Goal: Entertainment & Leisure: Consume media (video, audio)

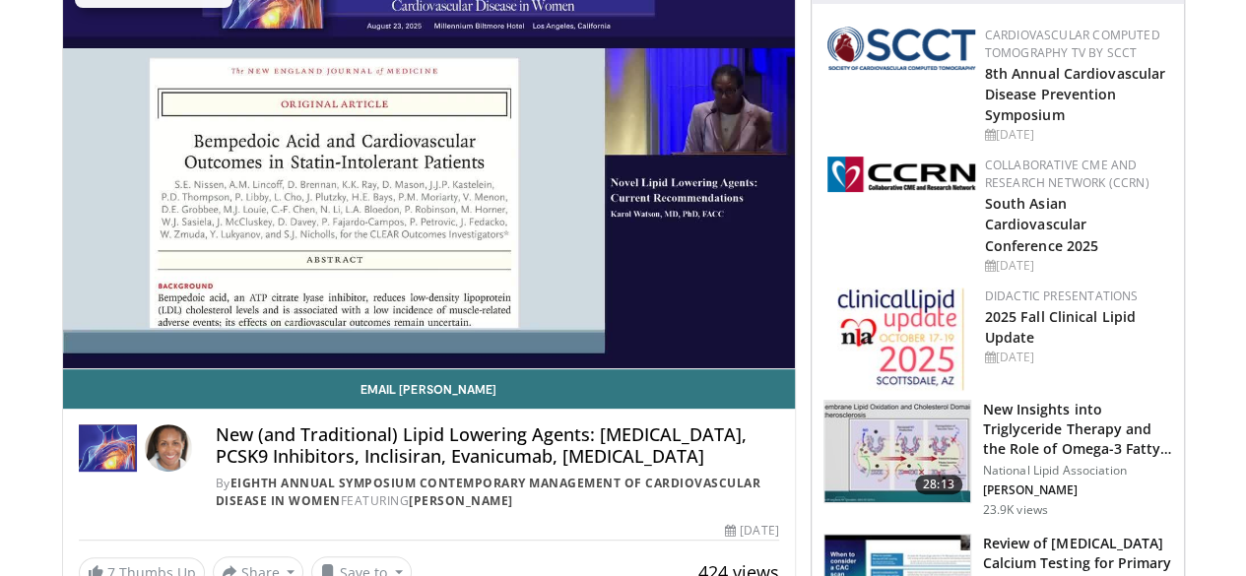
scroll to position [197, 0]
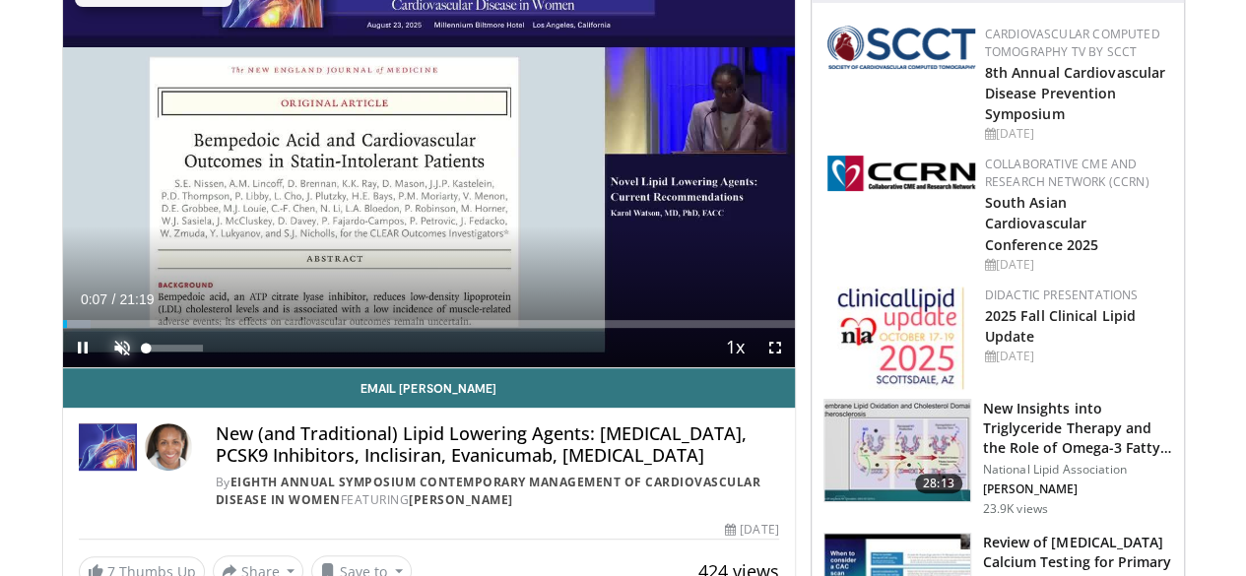
click at [102, 367] on span "Video Player" at bounding box center [121, 347] width 39 height 39
click at [791, 367] on span "Video Player" at bounding box center [774, 347] width 39 height 39
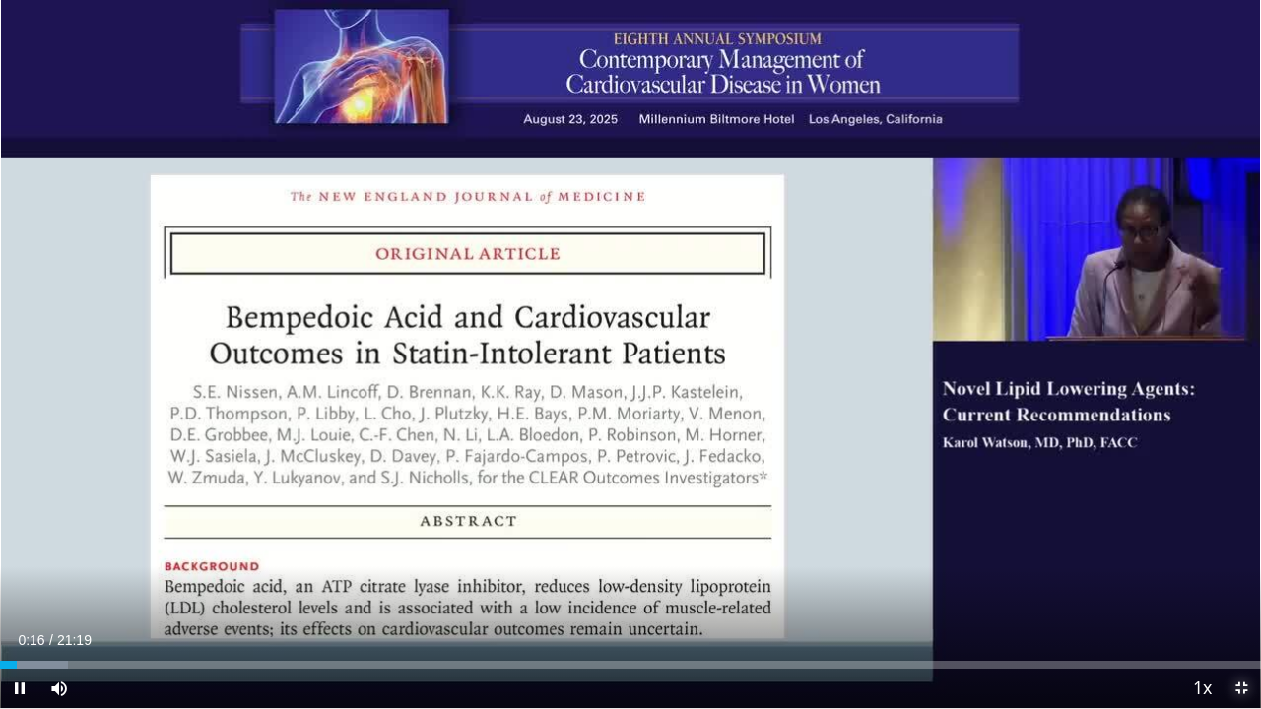
click at [1234, 575] on span "Video Player" at bounding box center [1240, 688] width 39 height 39
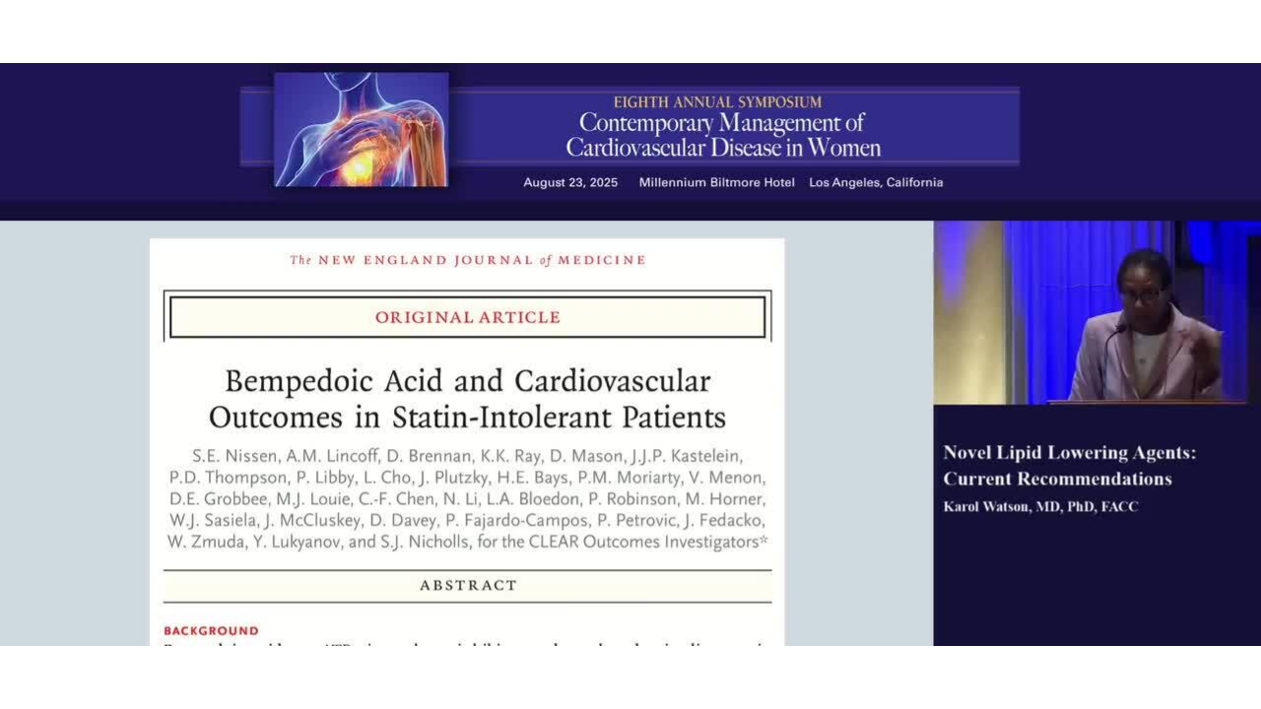
scroll to position [154, 0]
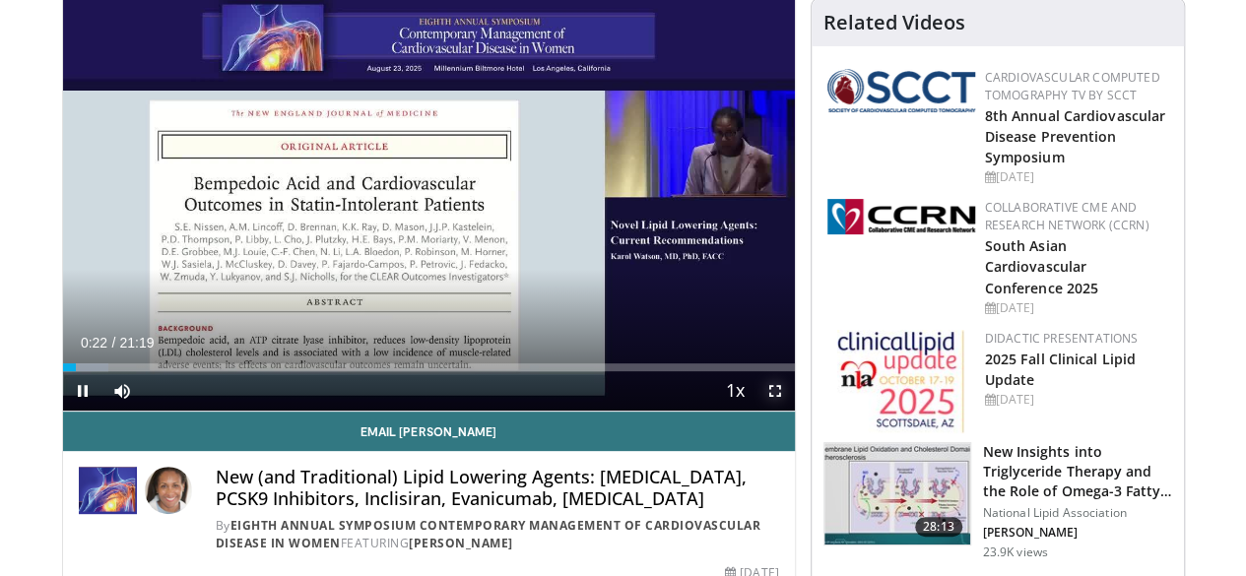
click at [788, 411] on span "Video Player" at bounding box center [774, 390] width 39 height 39
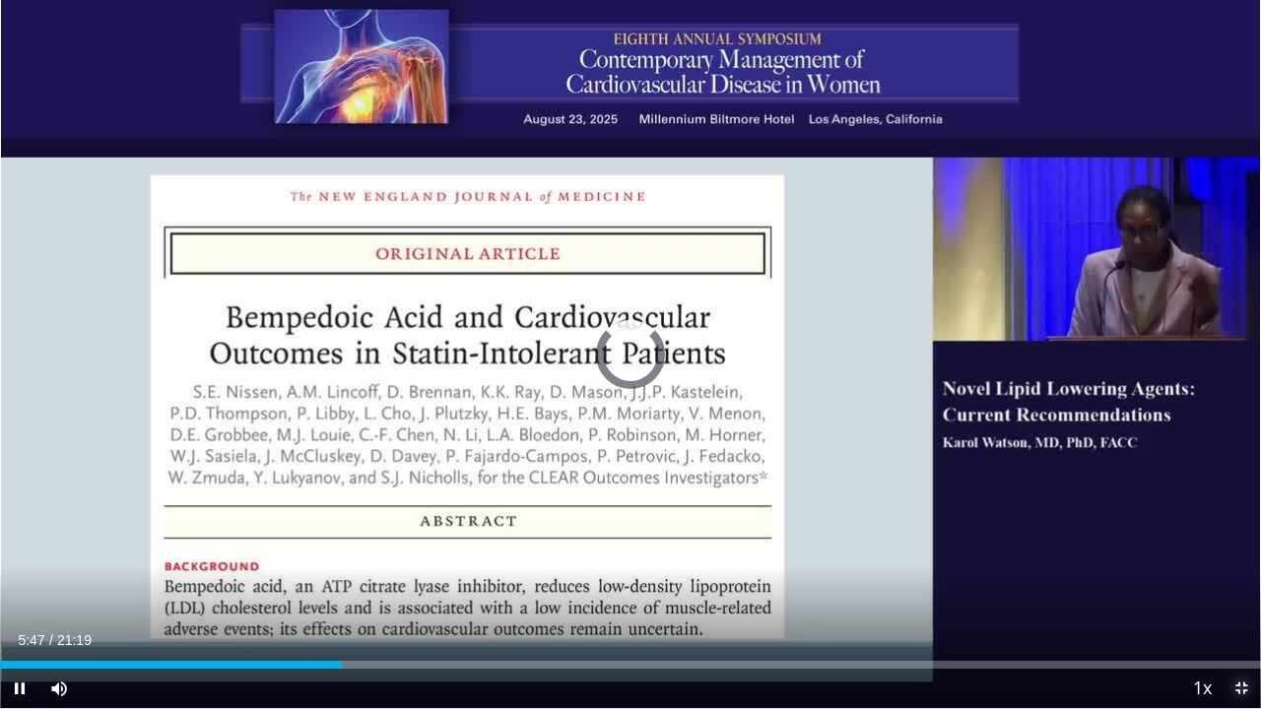
click at [1241, 575] on span "Video Player" at bounding box center [1240, 688] width 39 height 39
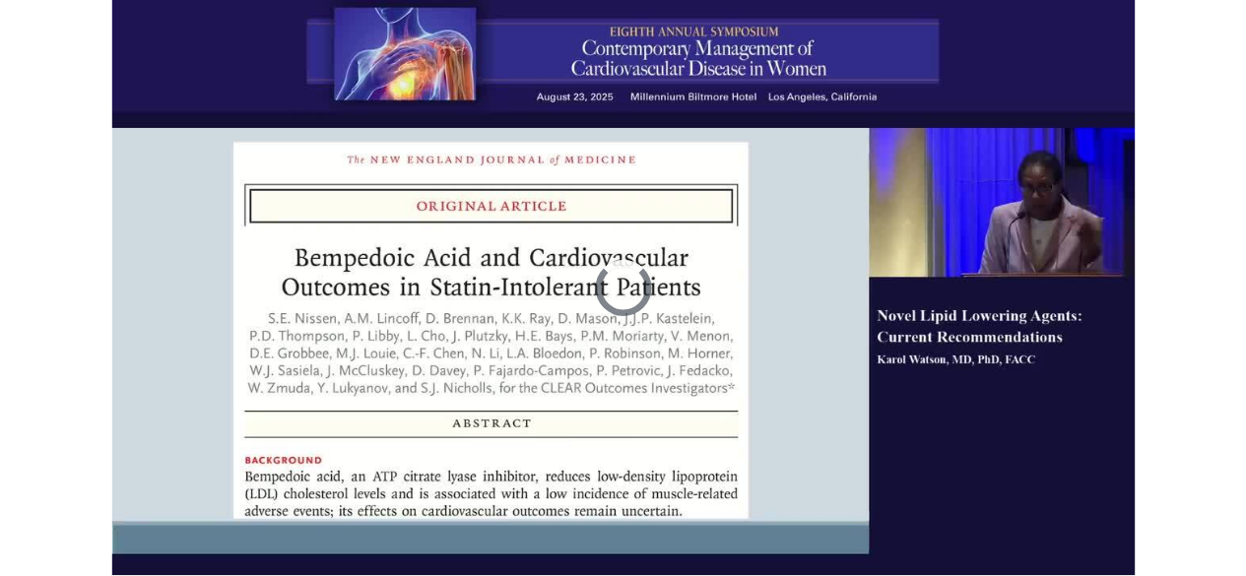
scroll to position [604, 0]
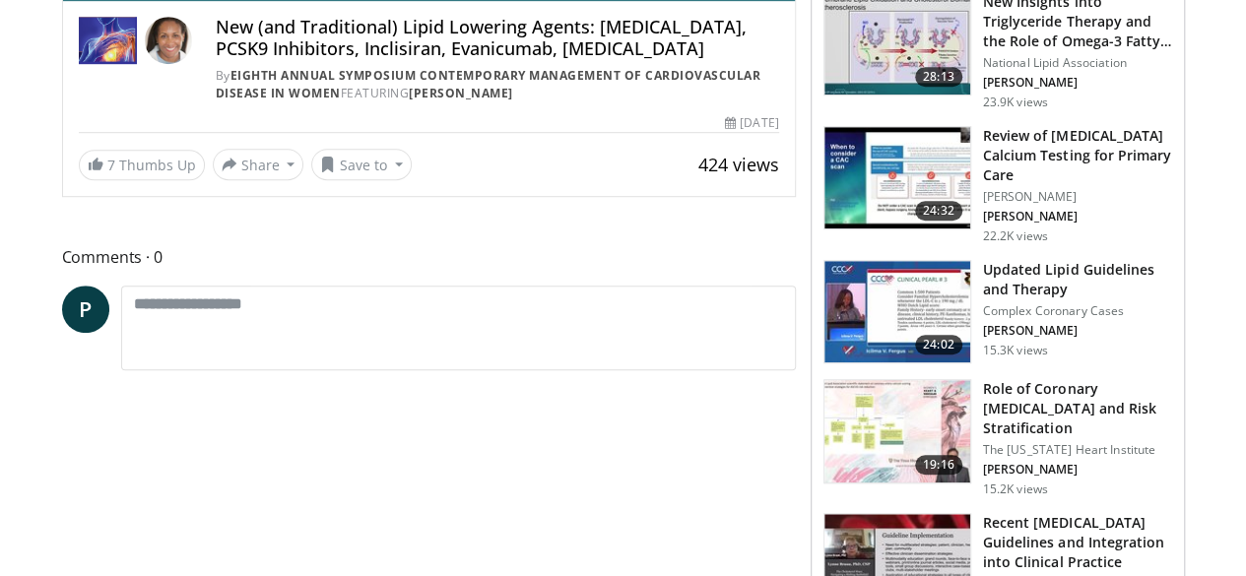
click at [693, 374] on div "Comments 0 P Add images and documents Browse for files to upload or drag and dr…" at bounding box center [429, 309] width 734 height 130
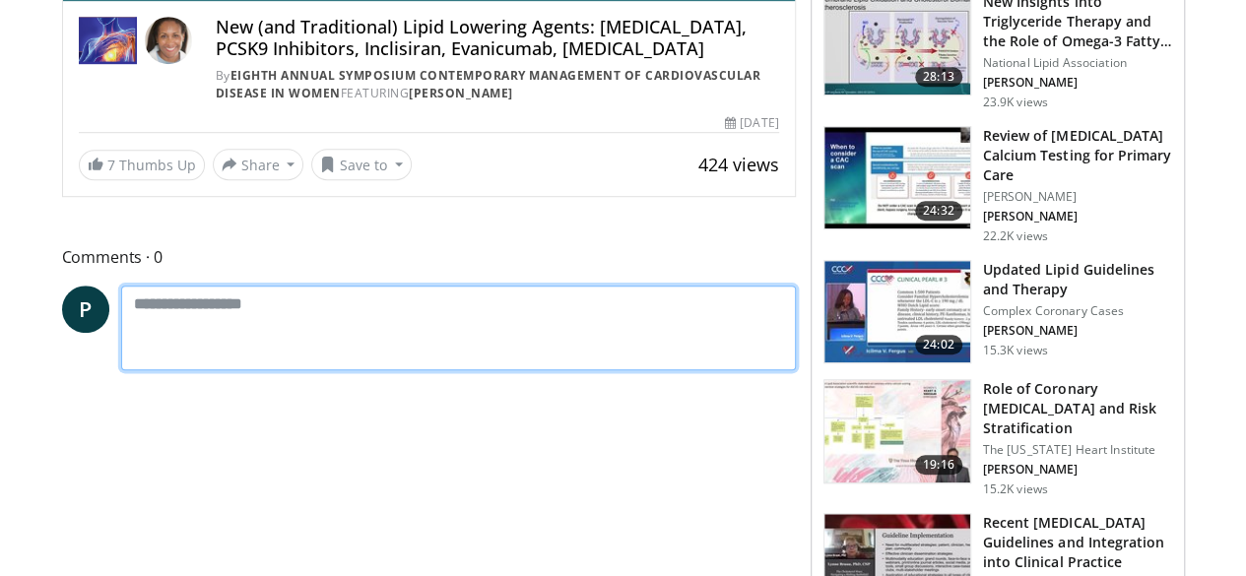
click at [597, 359] on textarea at bounding box center [458, 328] width 675 height 84
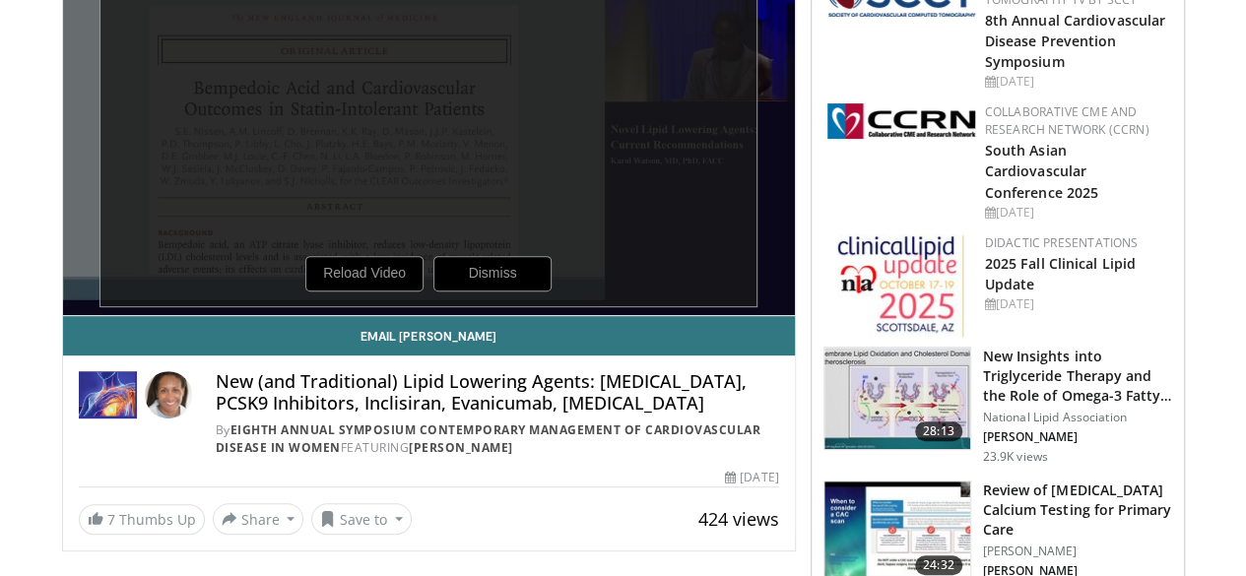
scroll to position [13, 0]
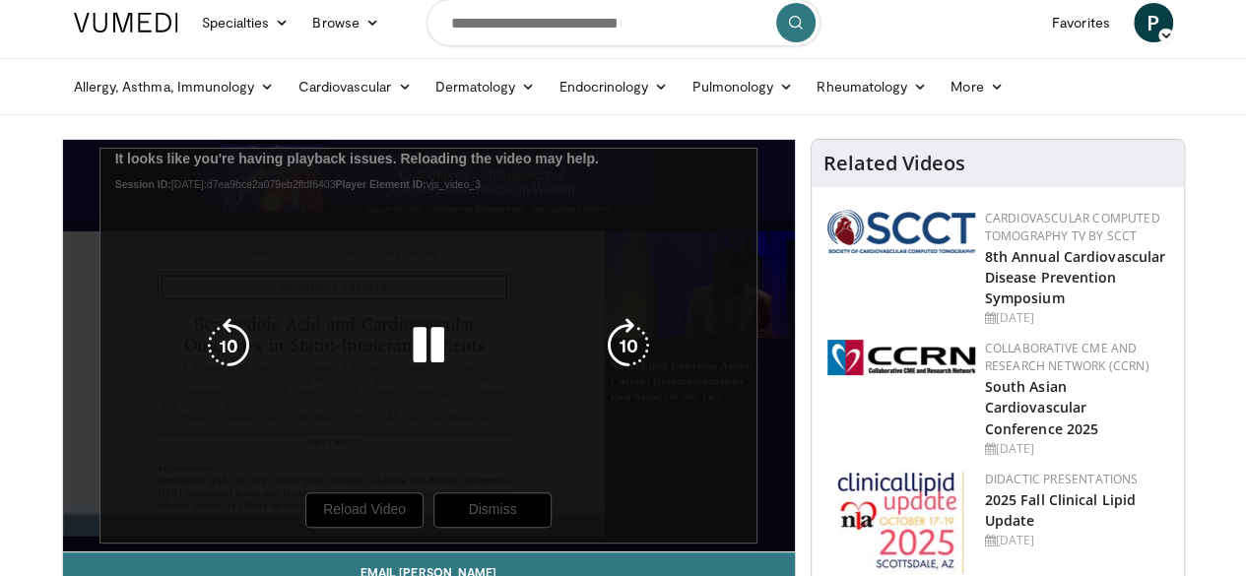
click at [418, 372] on icon "Video Player" at bounding box center [428, 345] width 55 height 55
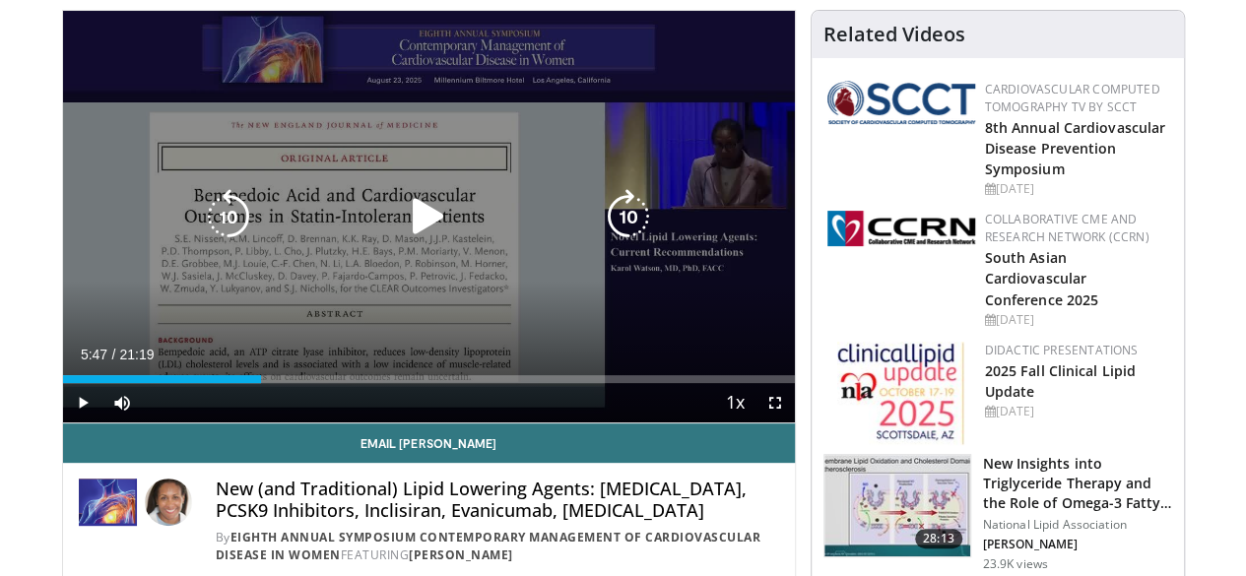
scroll to position [111, 0]
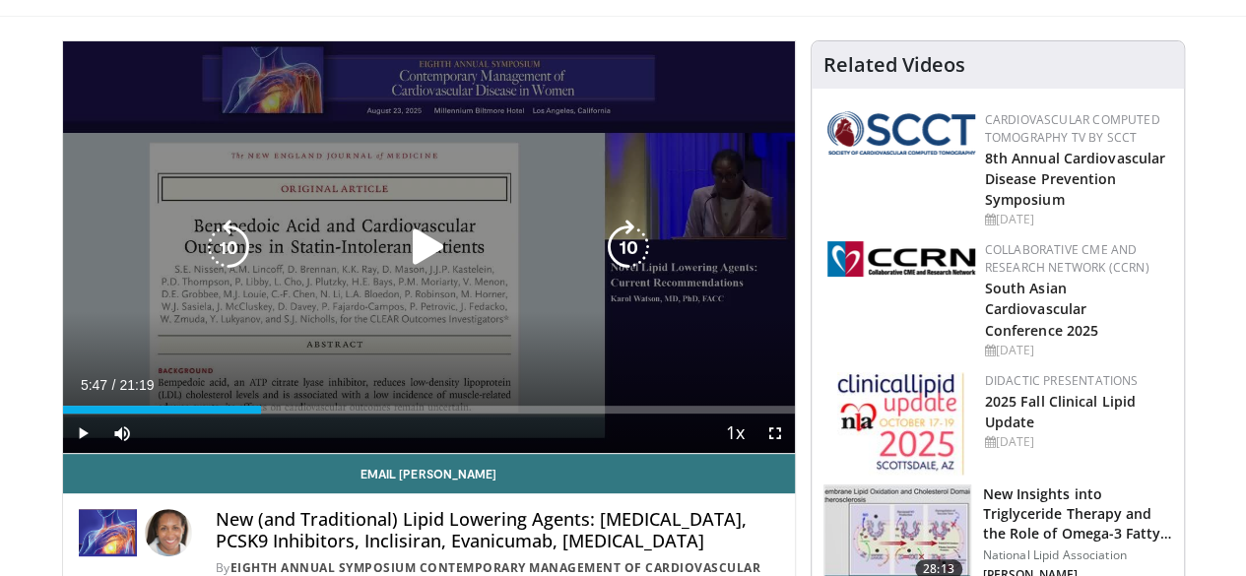
click at [414, 262] on icon "Video Player" at bounding box center [428, 247] width 55 height 55
click at [416, 245] on icon "Video Player" at bounding box center [428, 247] width 55 height 55
click at [414, 260] on icon "Video Player" at bounding box center [428, 247] width 55 height 55
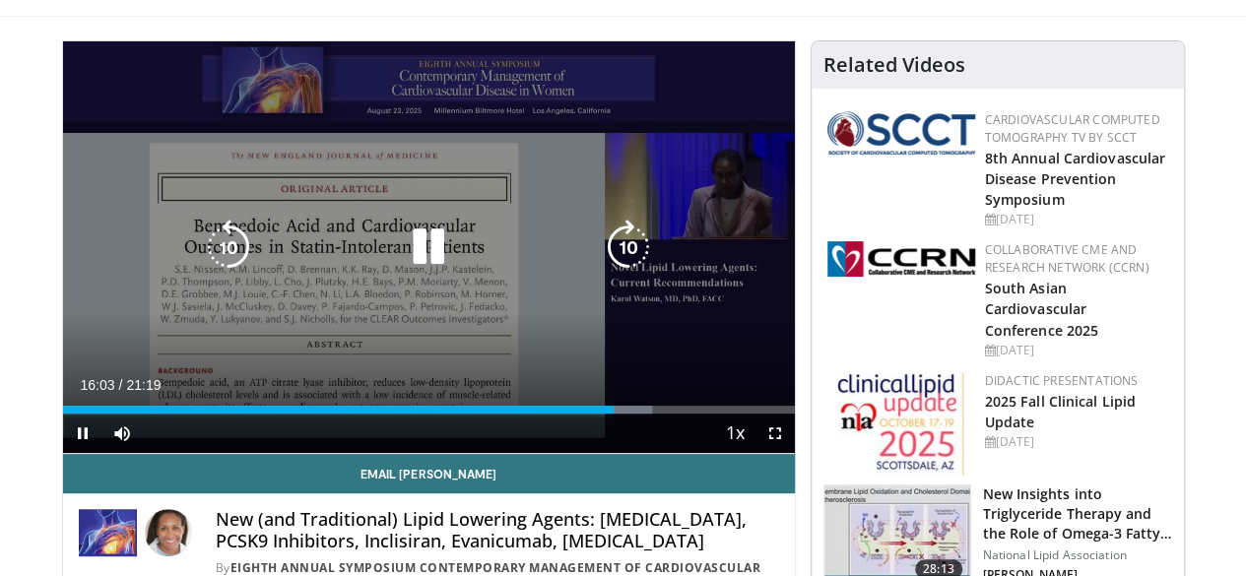
click at [416, 268] on icon "Video Player" at bounding box center [428, 247] width 55 height 55
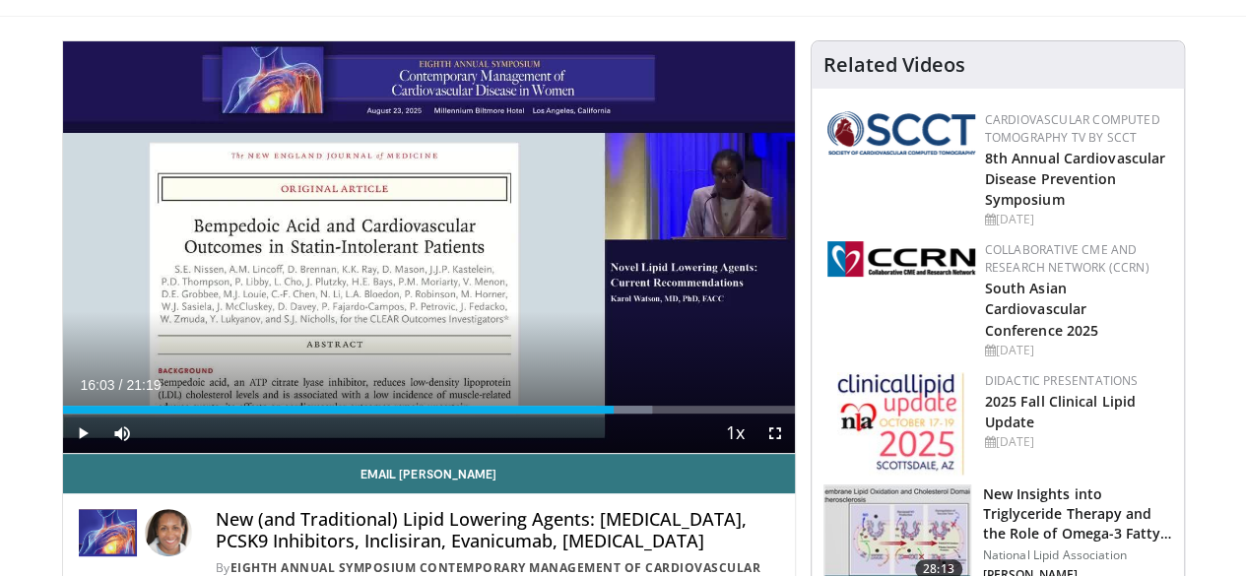
click at [418, 267] on div "10 seconds Tap to unmute" at bounding box center [429, 247] width 732 height 412
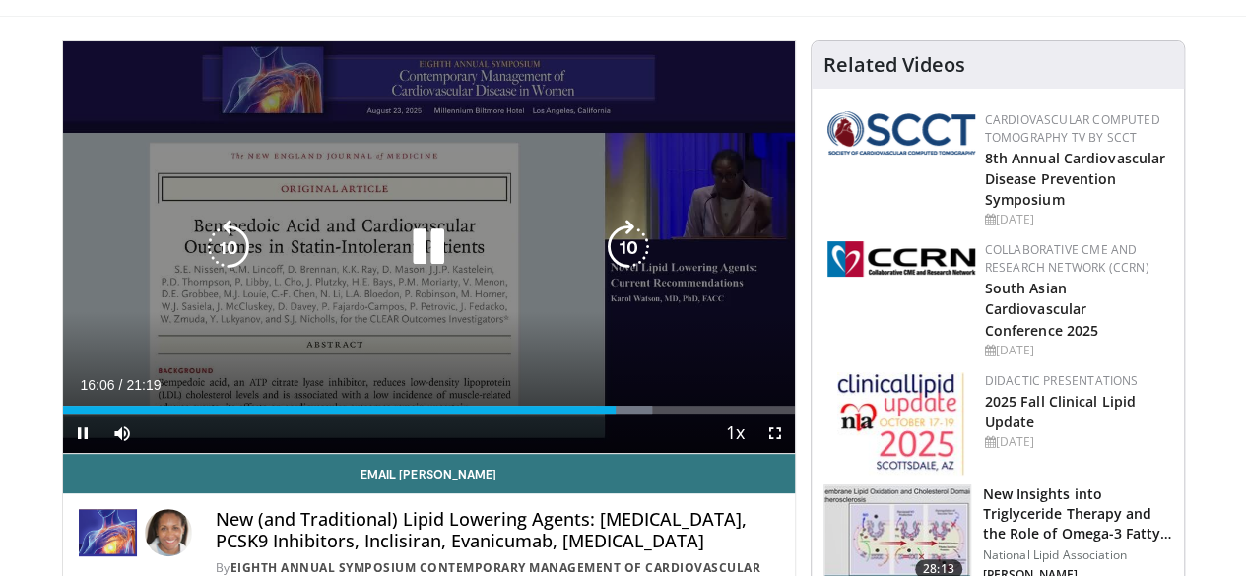
click at [414, 270] on icon "Video Player" at bounding box center [428, 247] width 55 height 55
click at [406, 273] on icon "Video Player" at bounding box center [428, 247] width 55 height 55
click at [419, 272] on icon "Video Player" at bounding box center [428, 247] width 55 height 55
click at [406, 264] on icon "Video Player" at bounding box center [428, 247] width 55 height 55
